Goal: Submit feedback/report problem

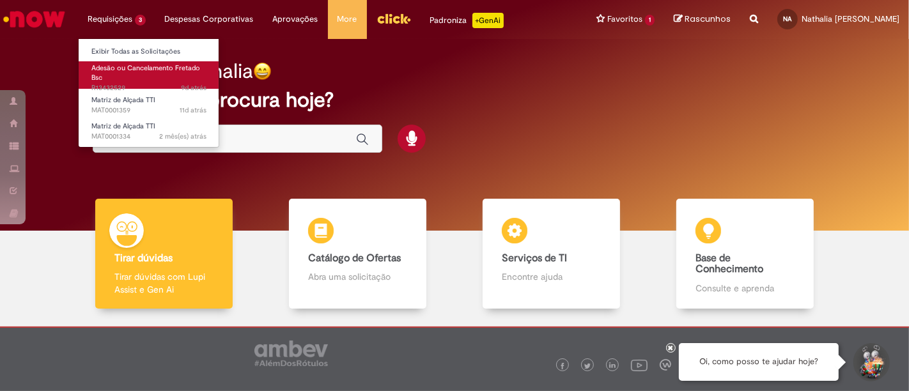
click at [158, 84] on span "9d atrás 9 dias atrás R13432529" at bounding box center [148, 88] width 115 height 10
click at [169, 81] on link "Adesão ou Cancelamento Fretado Bsc 9d atrás 9 dias atrás R13432529" at bounding box center [149, 74] width 141 height 27
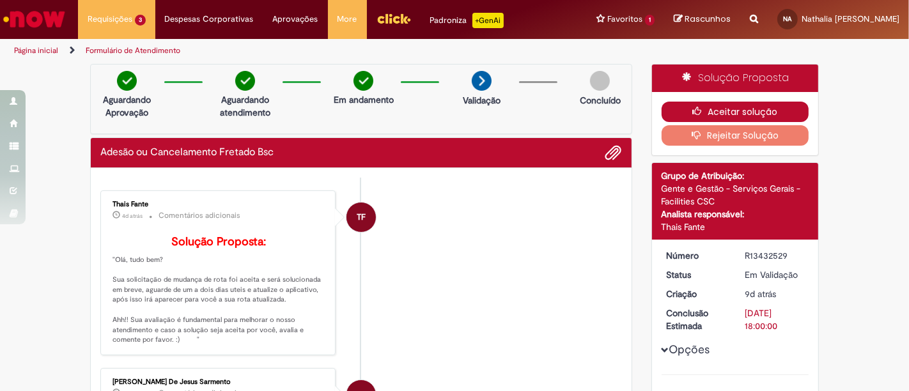
click at [698, 114] on icon "button" at bounding box center [699, 111] width 15 height 9
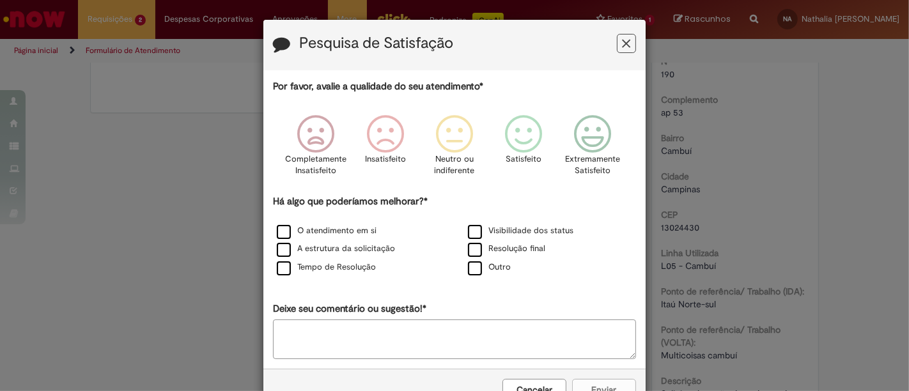
scroll to position [560, 0]
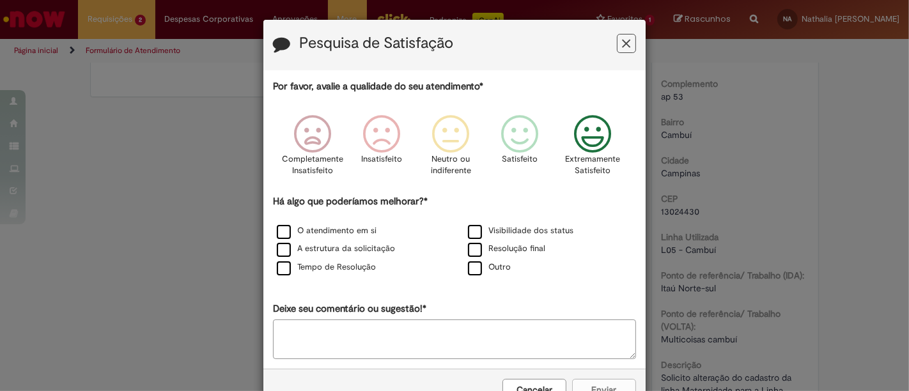
click at [578, 132] on icon "Feedback" at bounding box center [593, 134] width 48 height 38
click at [337, 249] on label "A estrutura da solicitação" at bounding box center [336, 249] width 118 height 12
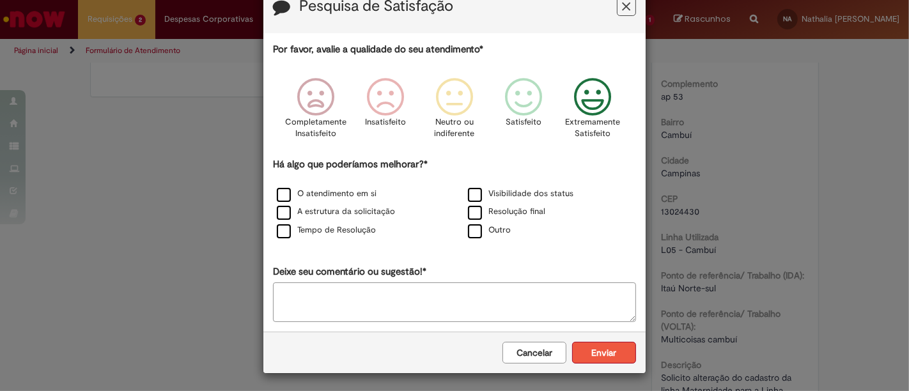
click at [601, 348] on button "Enviar" at bounding box center [604, 353] width 64 height 22
